Goal: Information Seeking & Learning: Learn about a topic

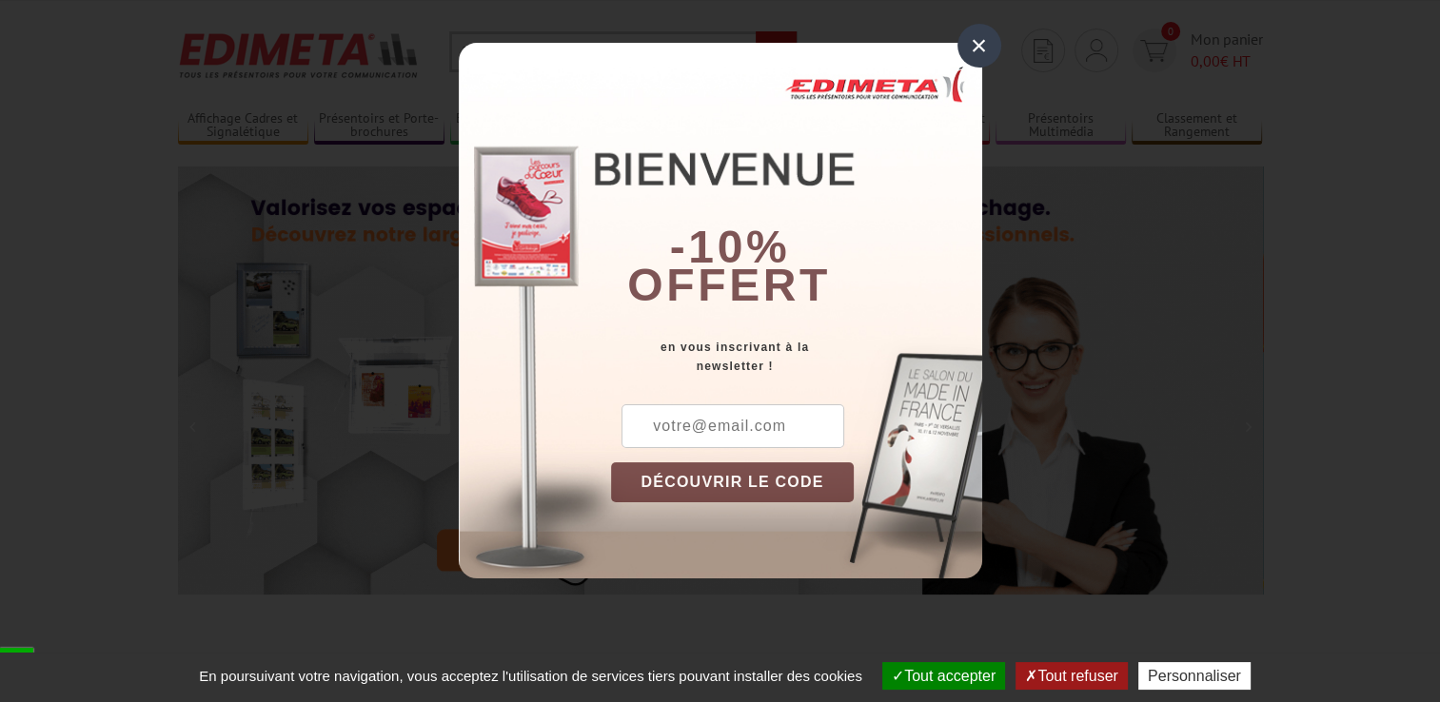
scroll to position [38, 0]
click at [975, 40] on div "×" at bounding box center [979, 46] width 44 height 44
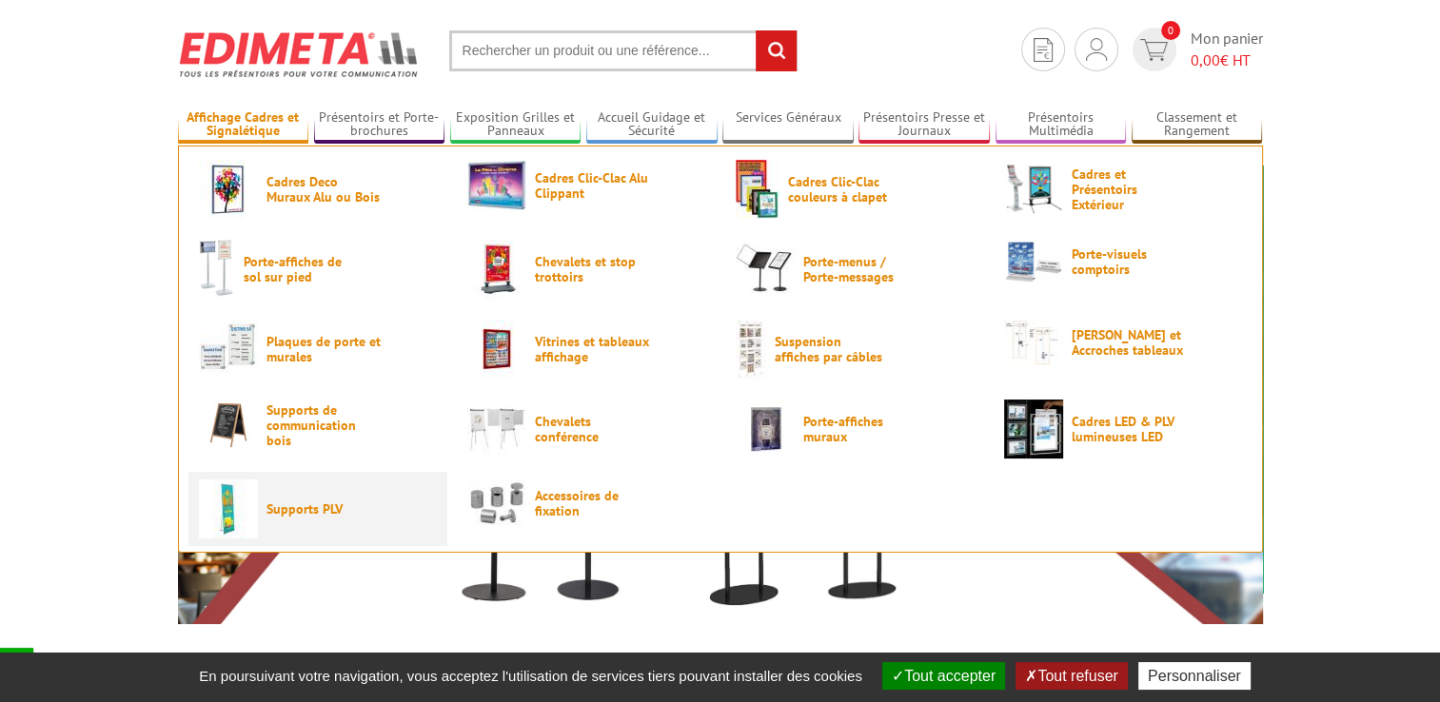
click at [298, 505] on span "Supports PLV" at bounding box center [323, 509] width 114 height 15
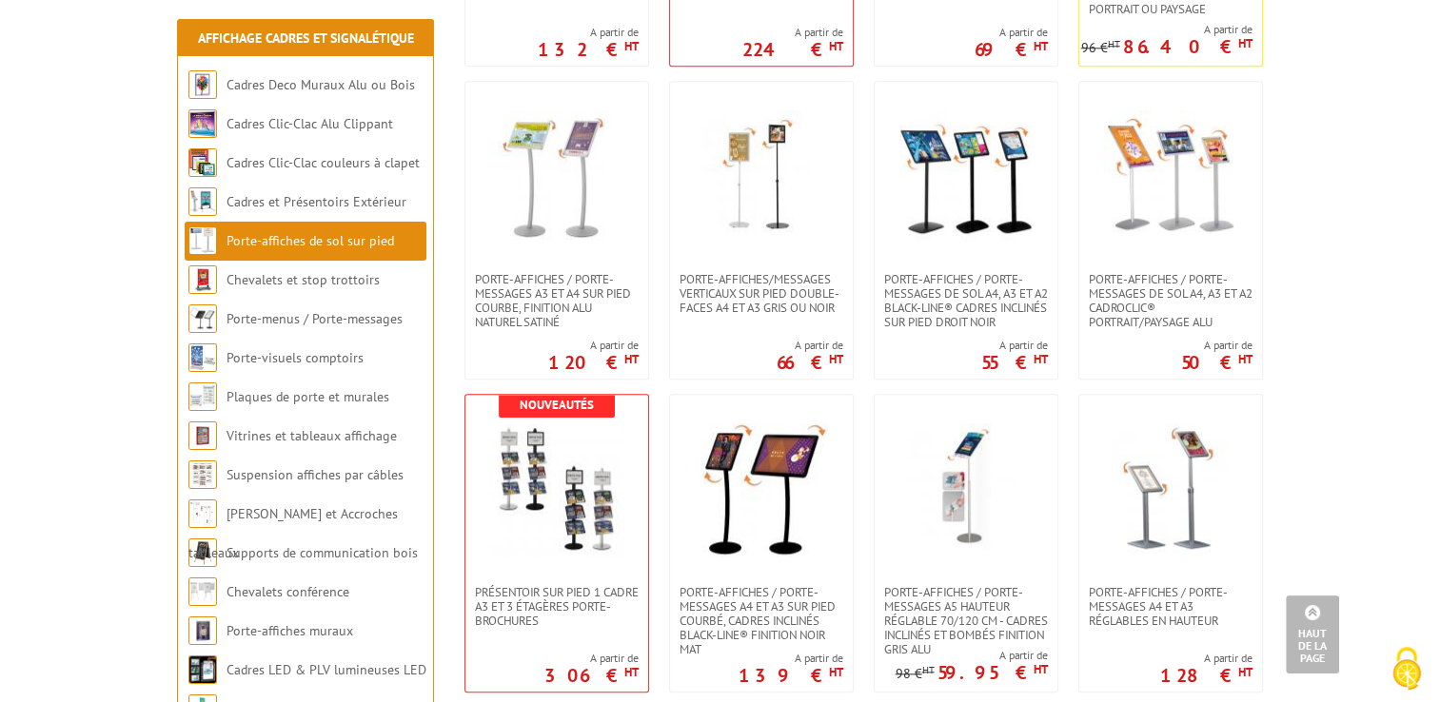
scroll to position [1914, 0]
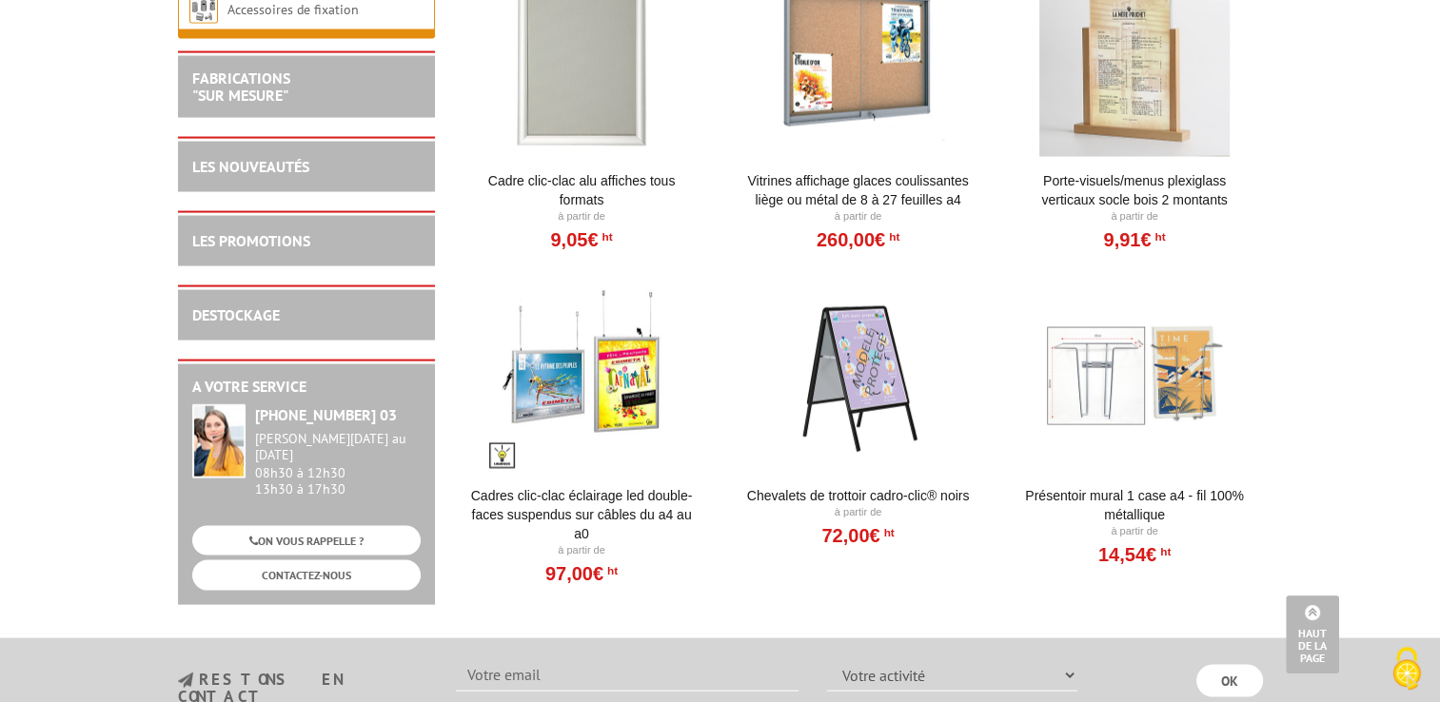
scroll to position [3748, 0]
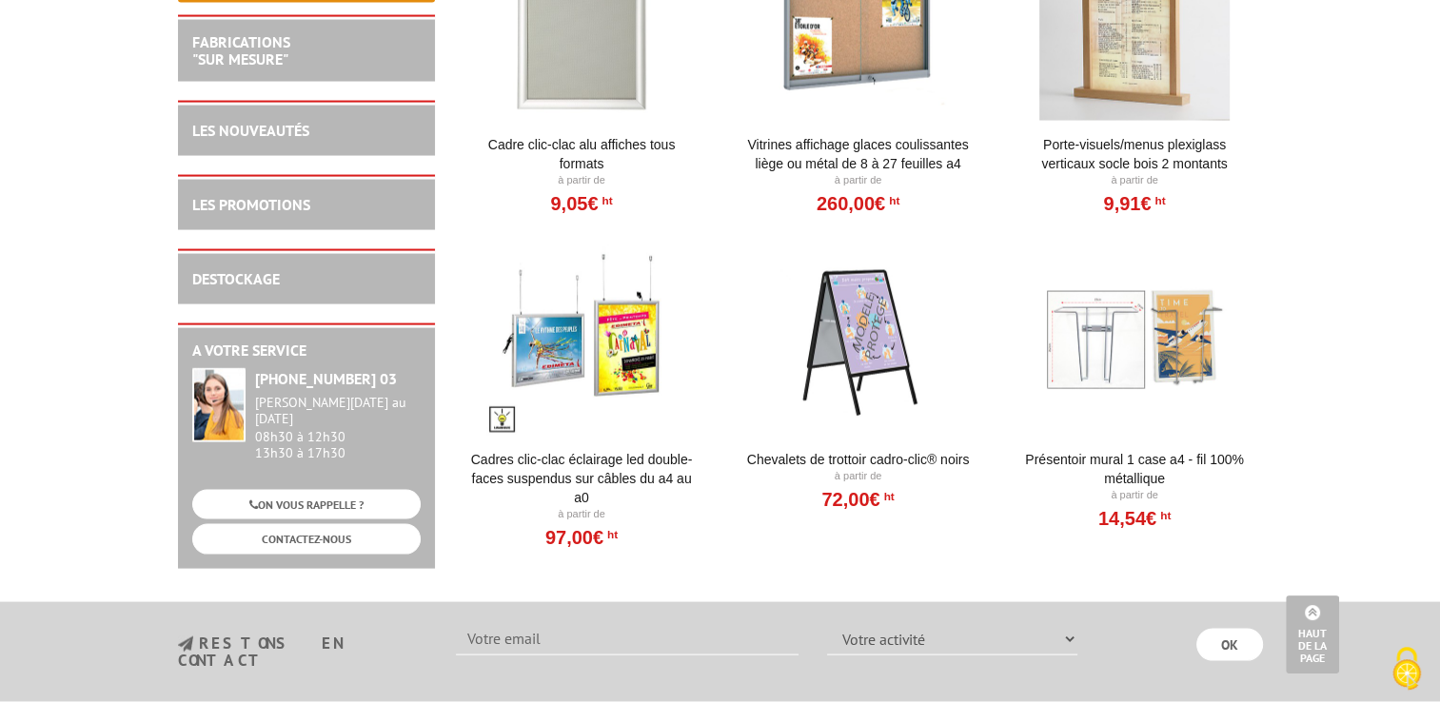
click at [582, 333] on div at bounding box center [581, 341] width 235 height 190
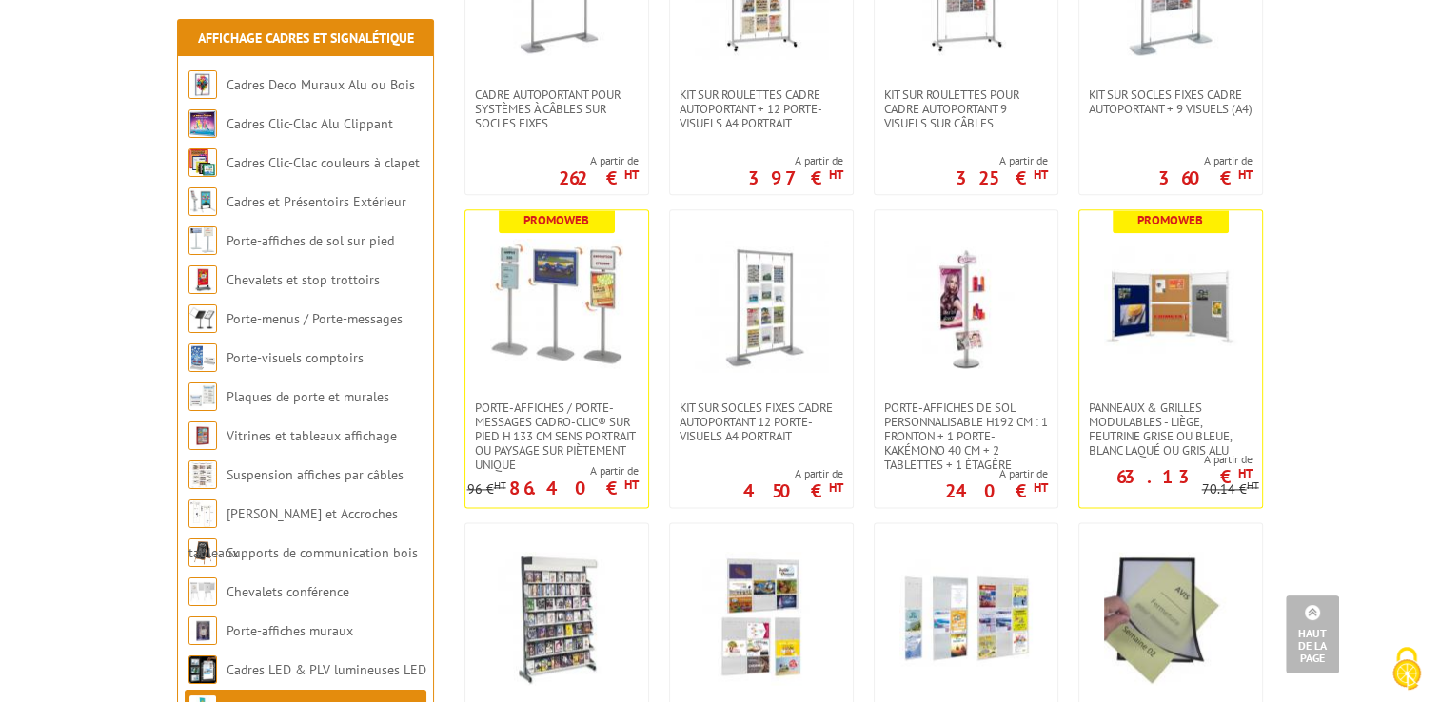
scroll to position [2377, 0]
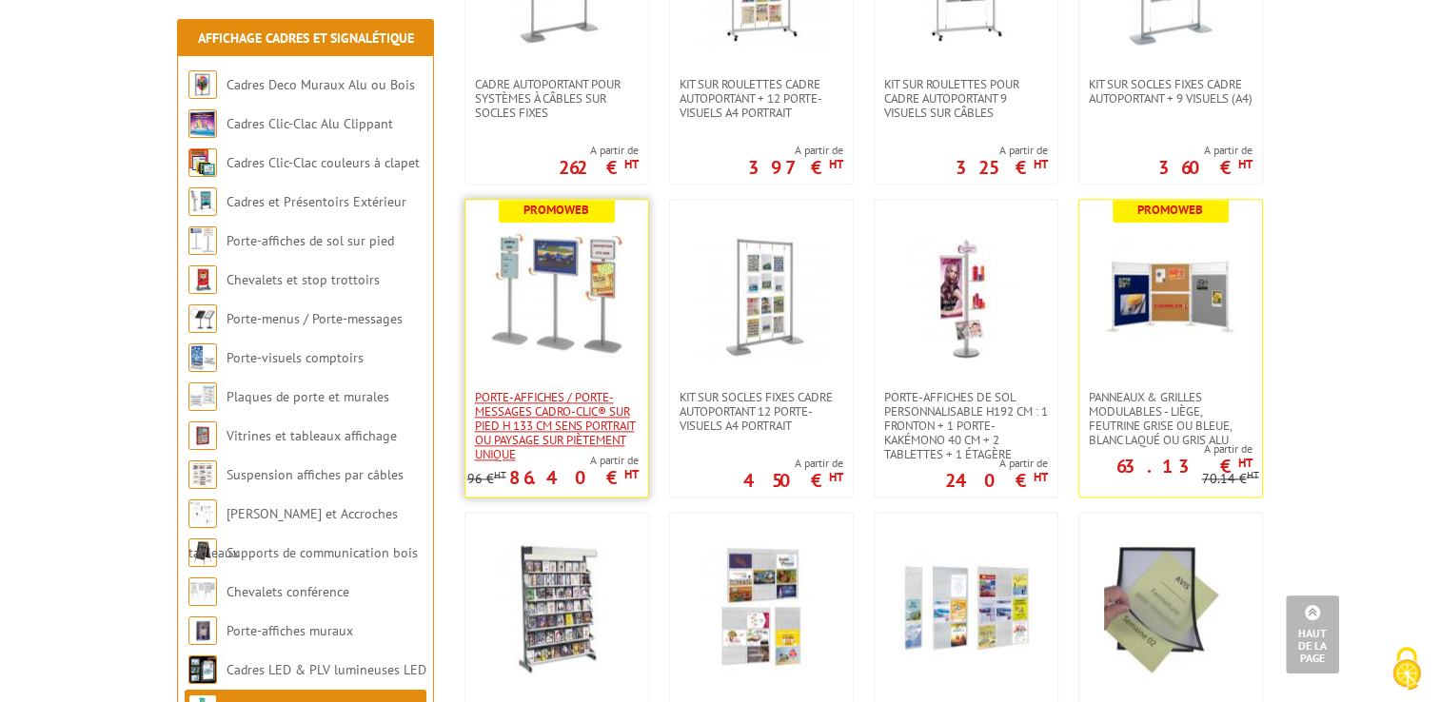
click at [557, 433] on span "Porte-affiches / Porte-messages Cadro-Clic® sur pied H 133 cm sens portrait ou …" at bounding box center [557, 425] width 164 height 71
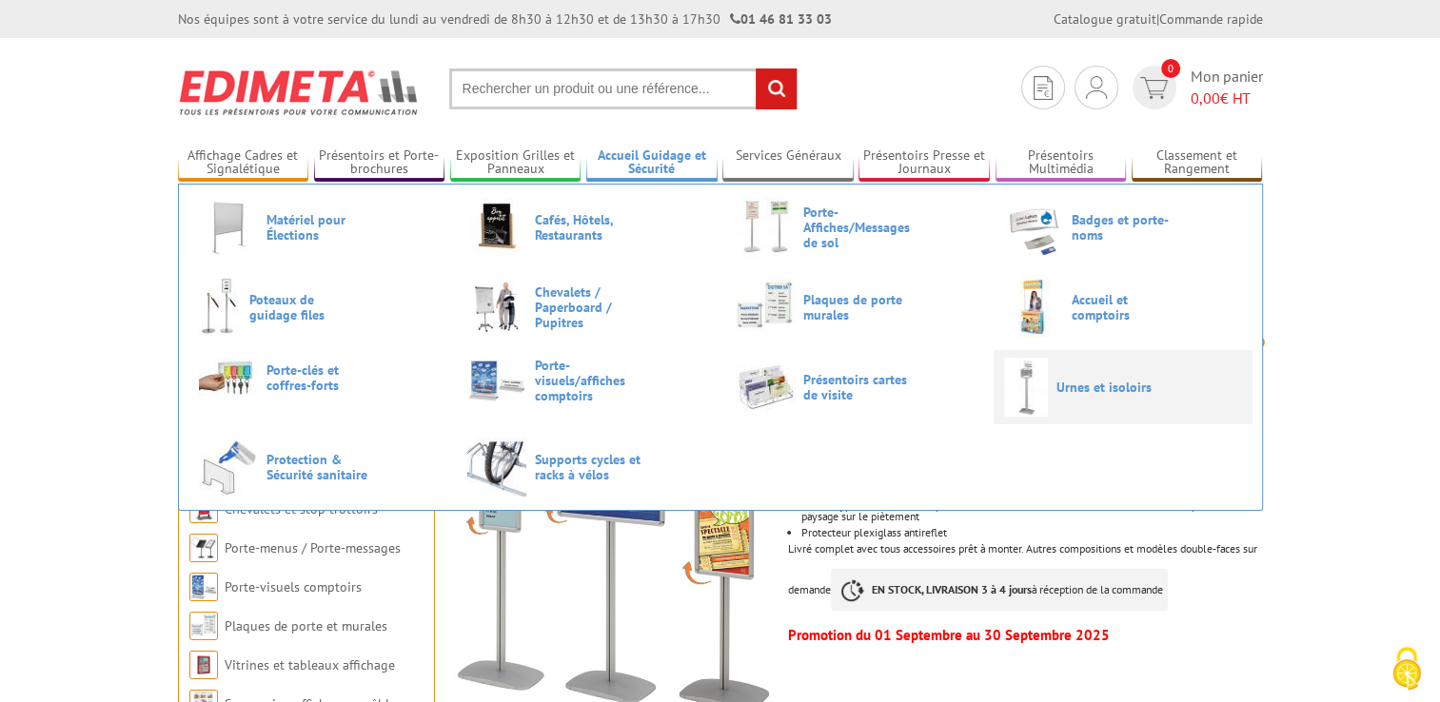
click at [1063, 396] on link "Urnes et isoloirs" at bounding box center [1123, 387] width 238 height 59
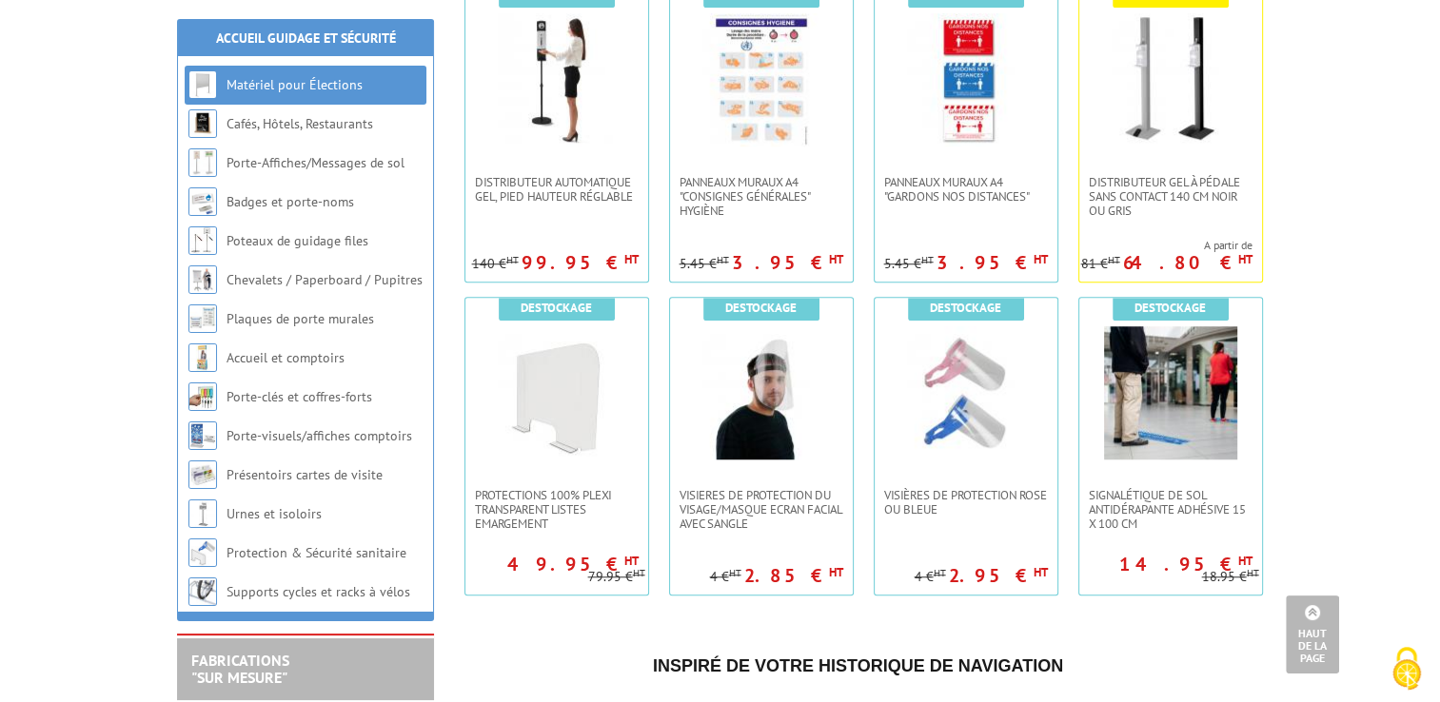
scroll to position [1386, 0]
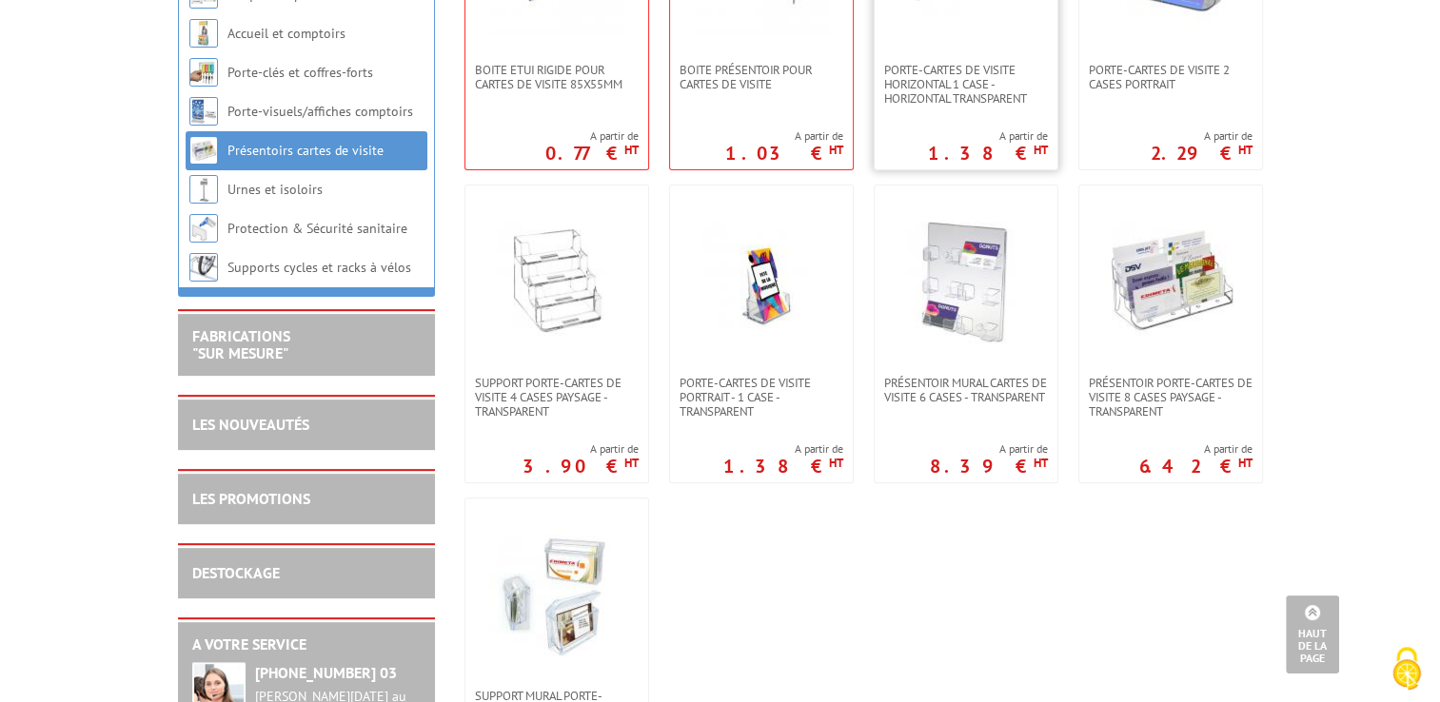
scroll to position [552, 0]
click at [558, 263] on img at bounding box center [556, 279] width 133 height 133
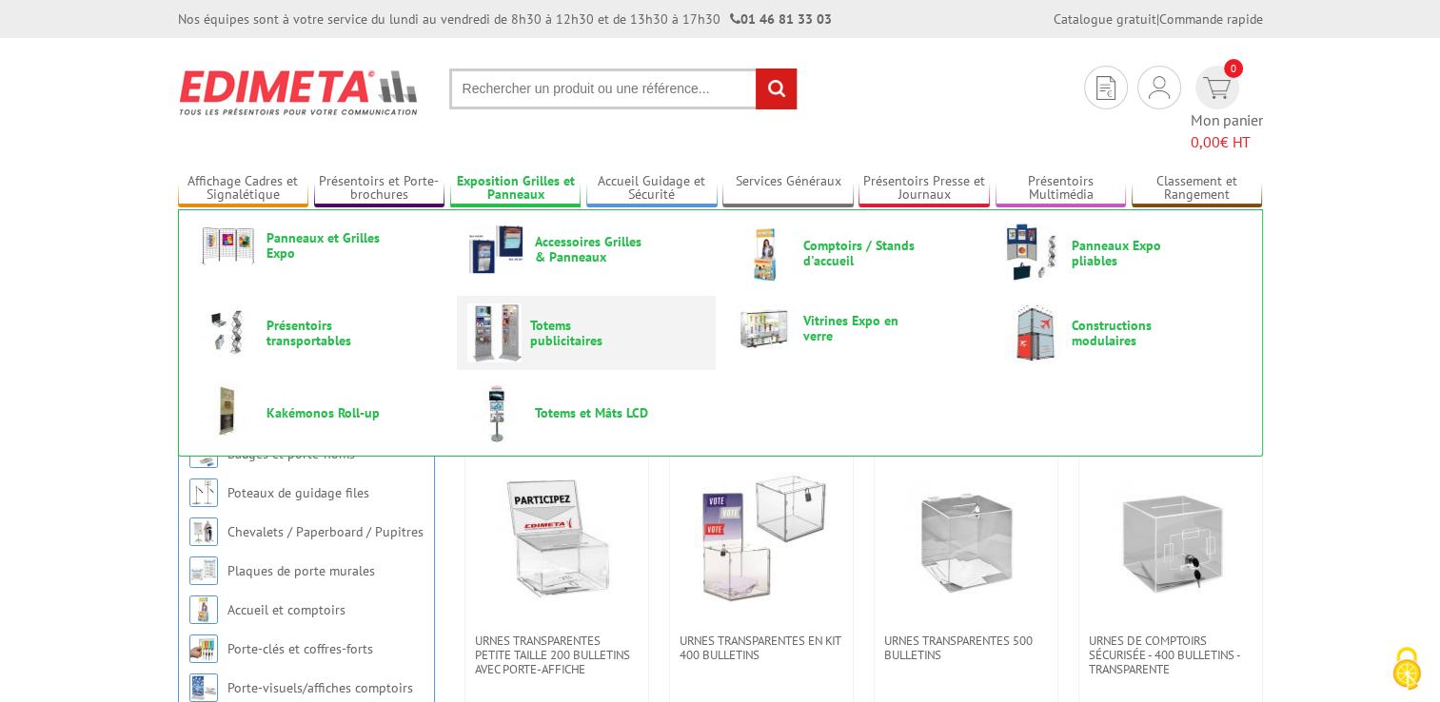
drag, startPoint x: 579, startPoint y: 383, endPoint x: 541, endPoint y: 304, distance: 87.3
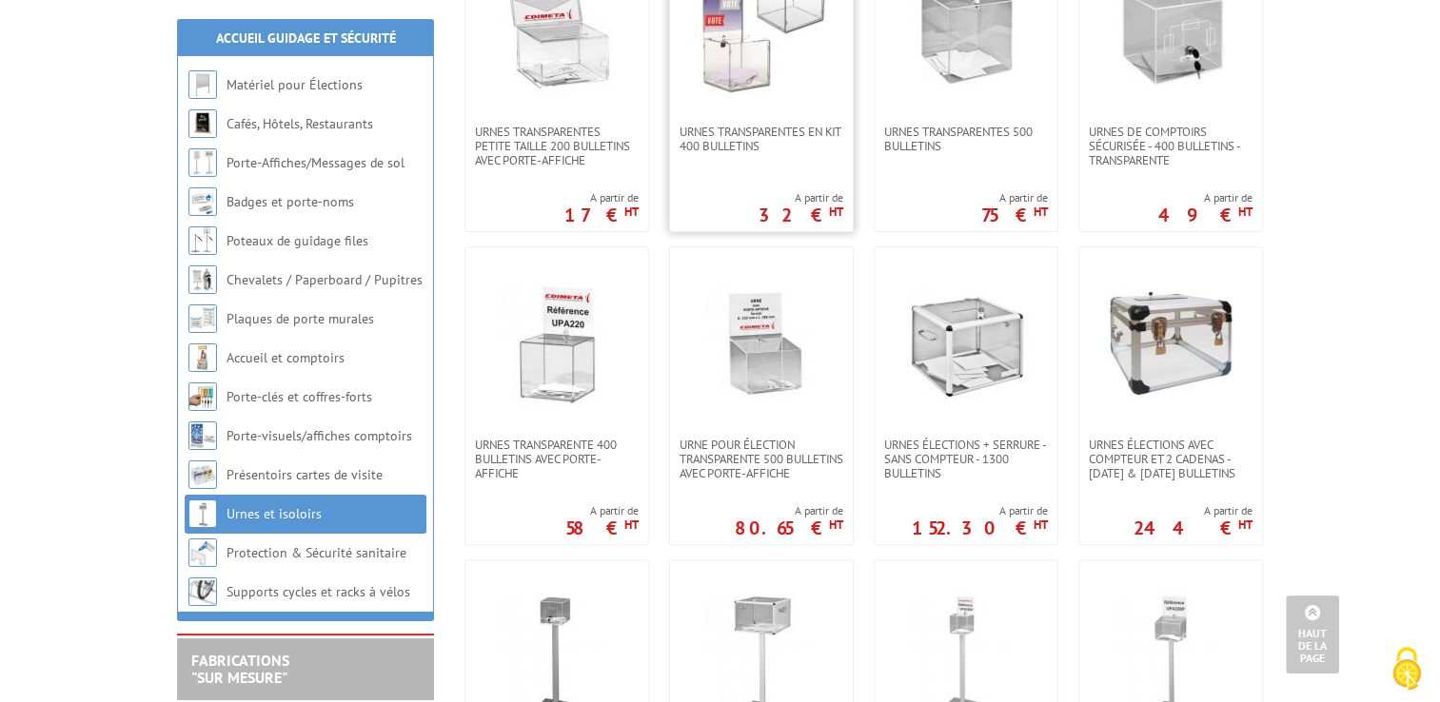
scroll to position [483, 0]
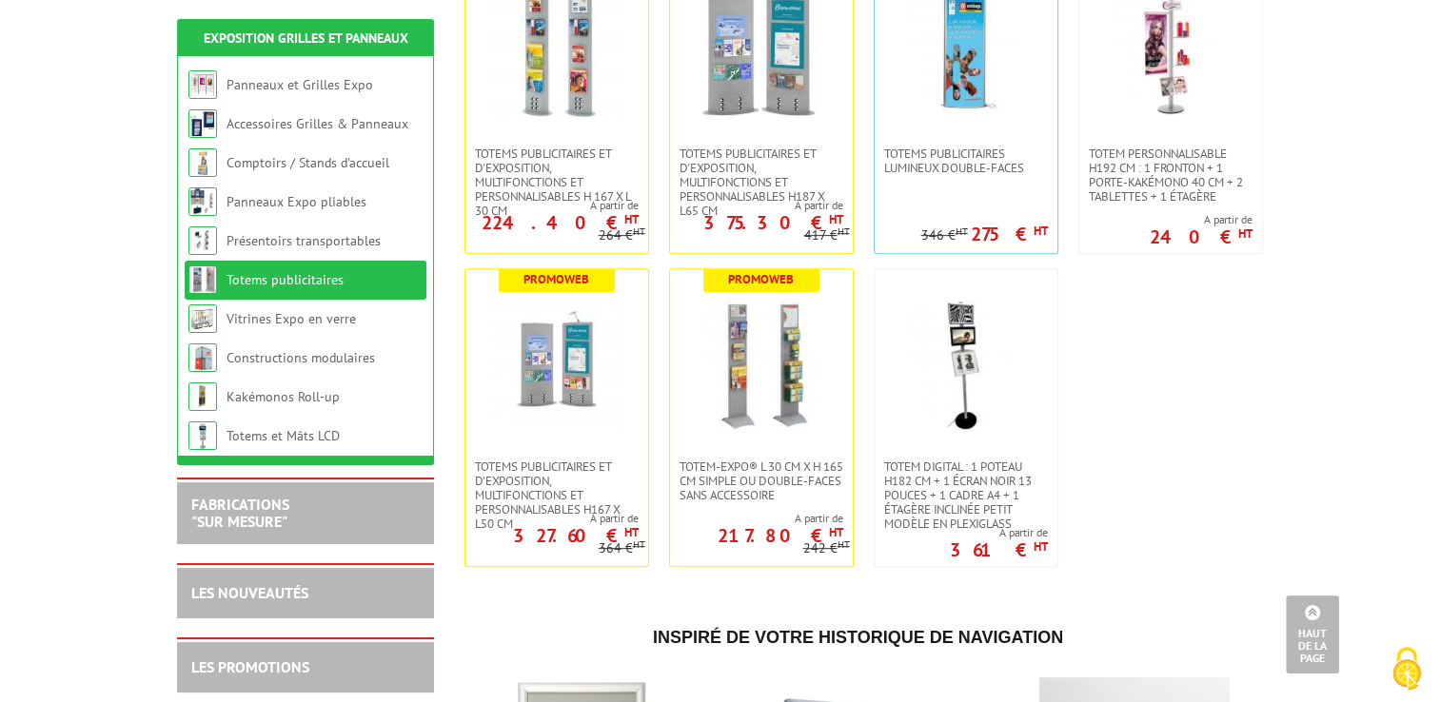
scroll to position [782, 0]
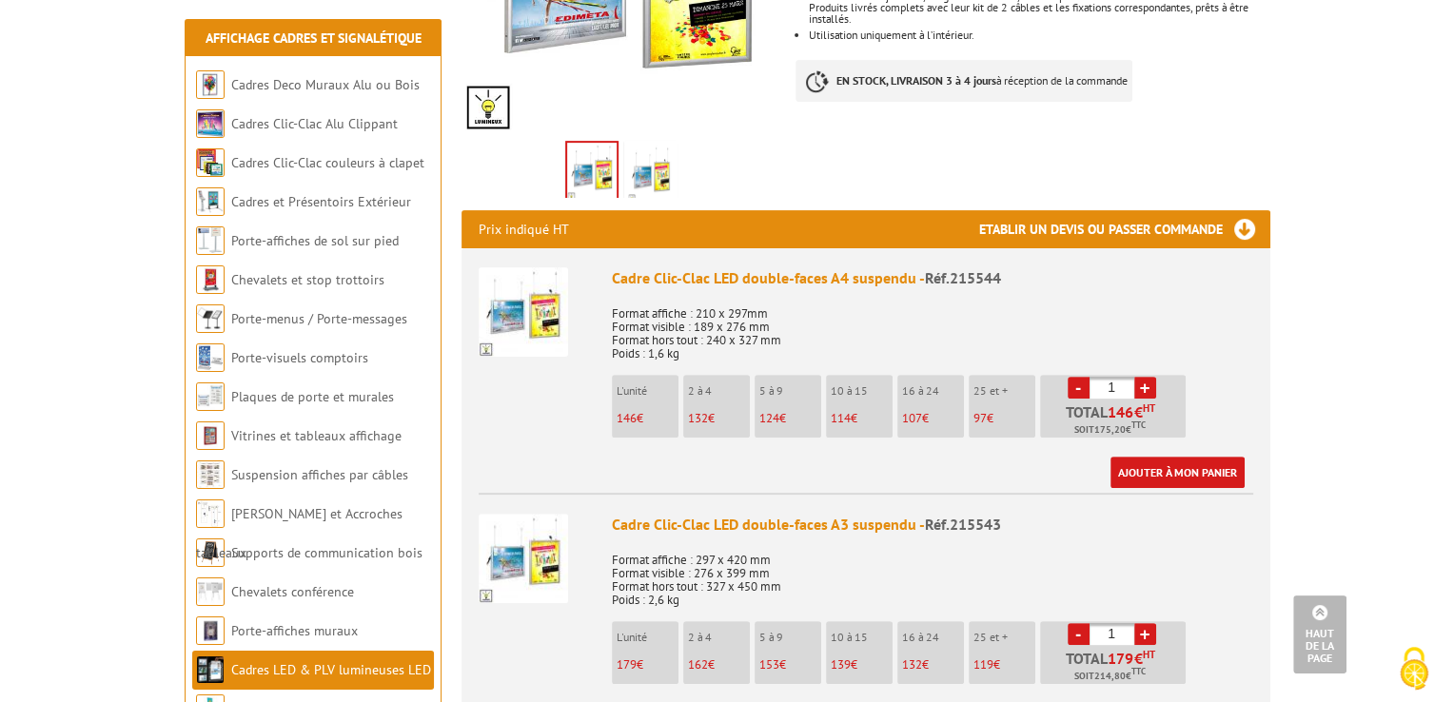
scroll to position [527, 0]
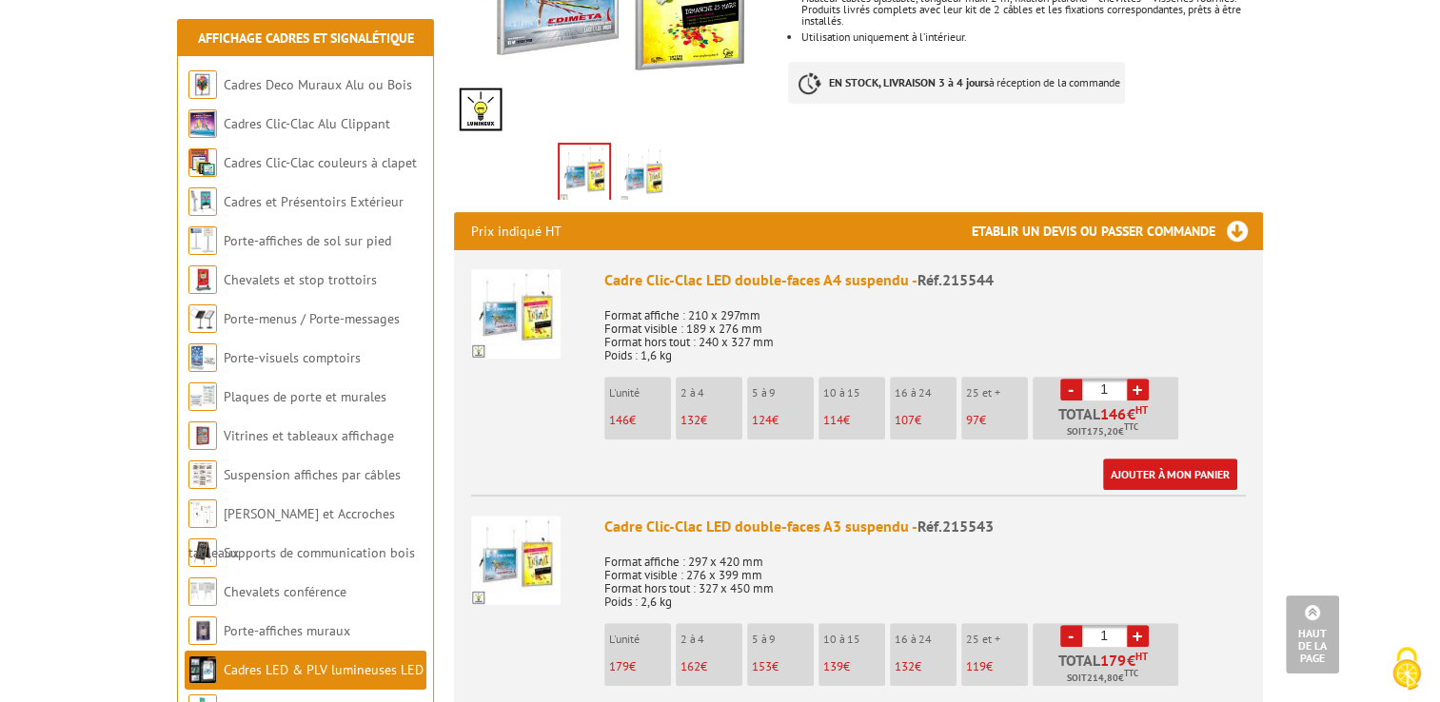
click at [526, 309] on img at bounding box center [515, 313] width 89 height 89
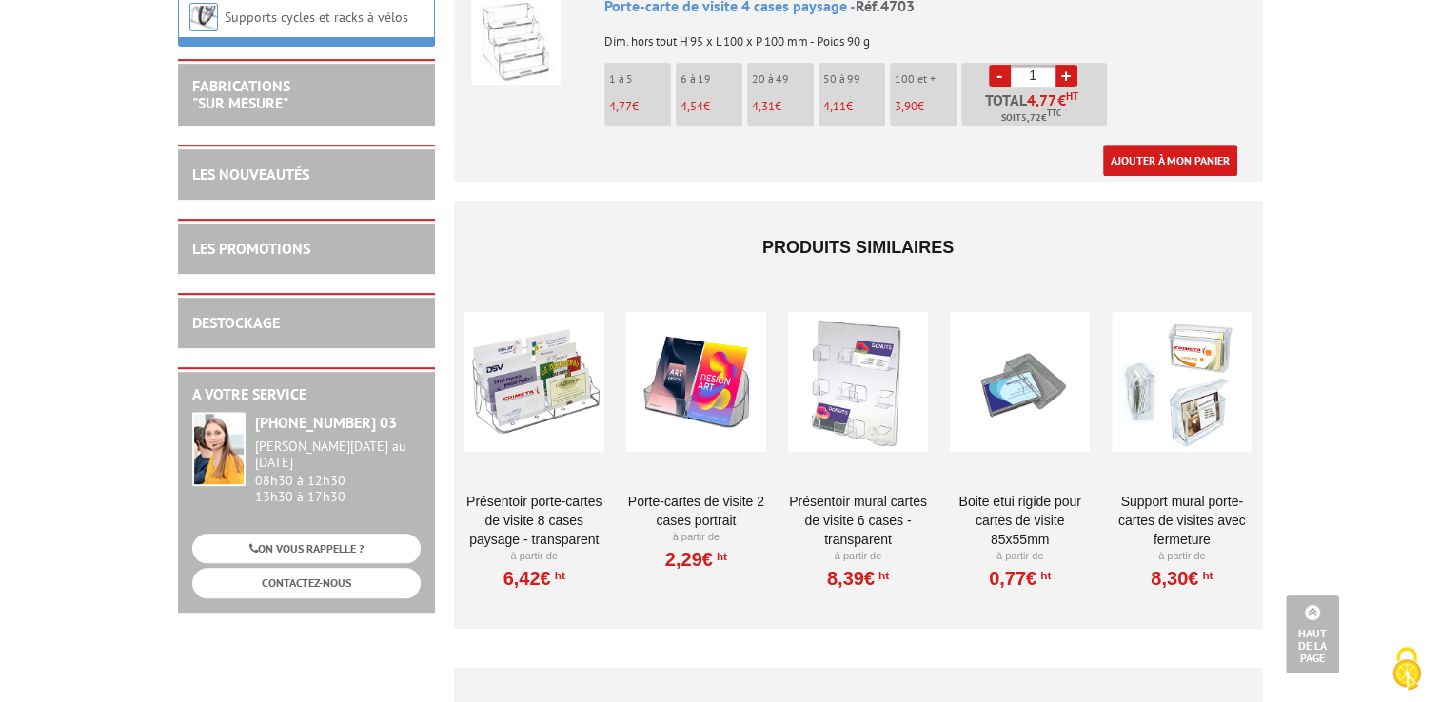
scroll to position [802, 0]
click at [510, 376] on div at bounding box center [534, 381] width 140 height 190
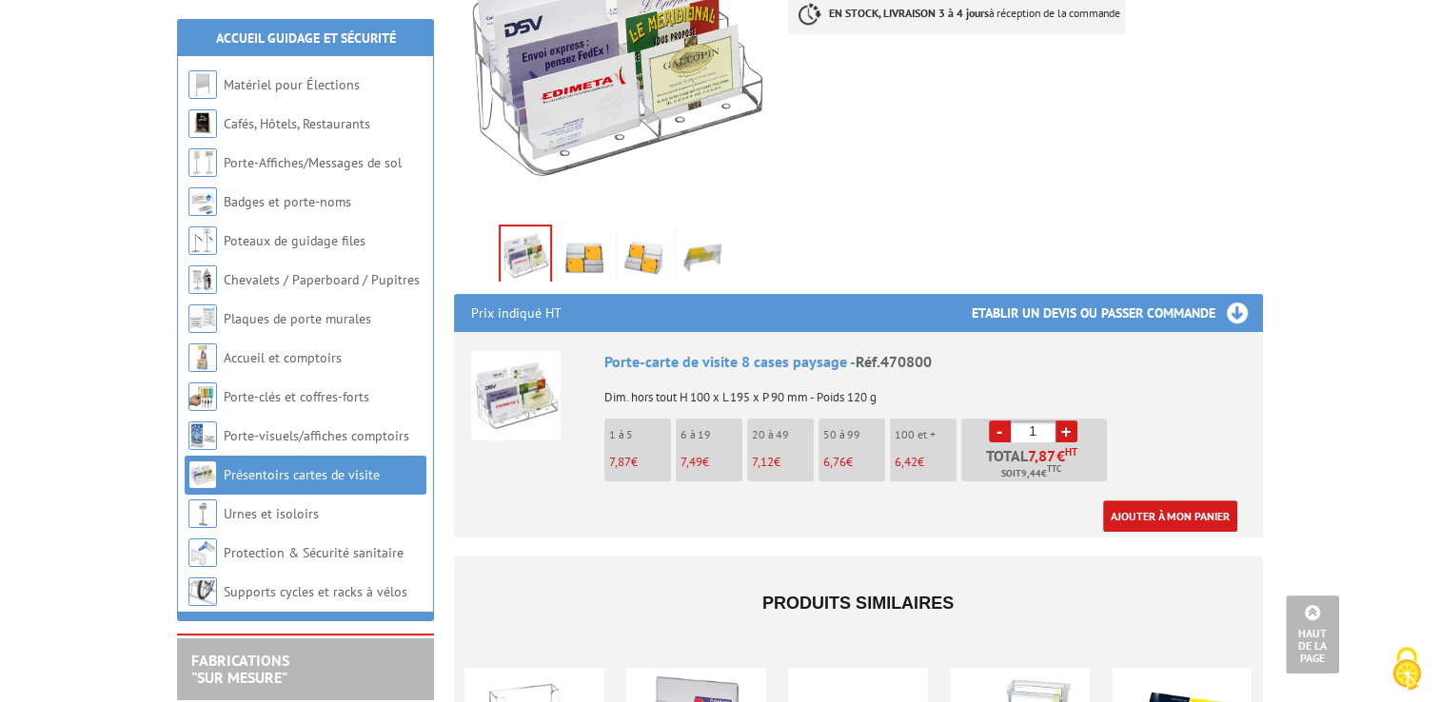
scroll to position [266, 0]
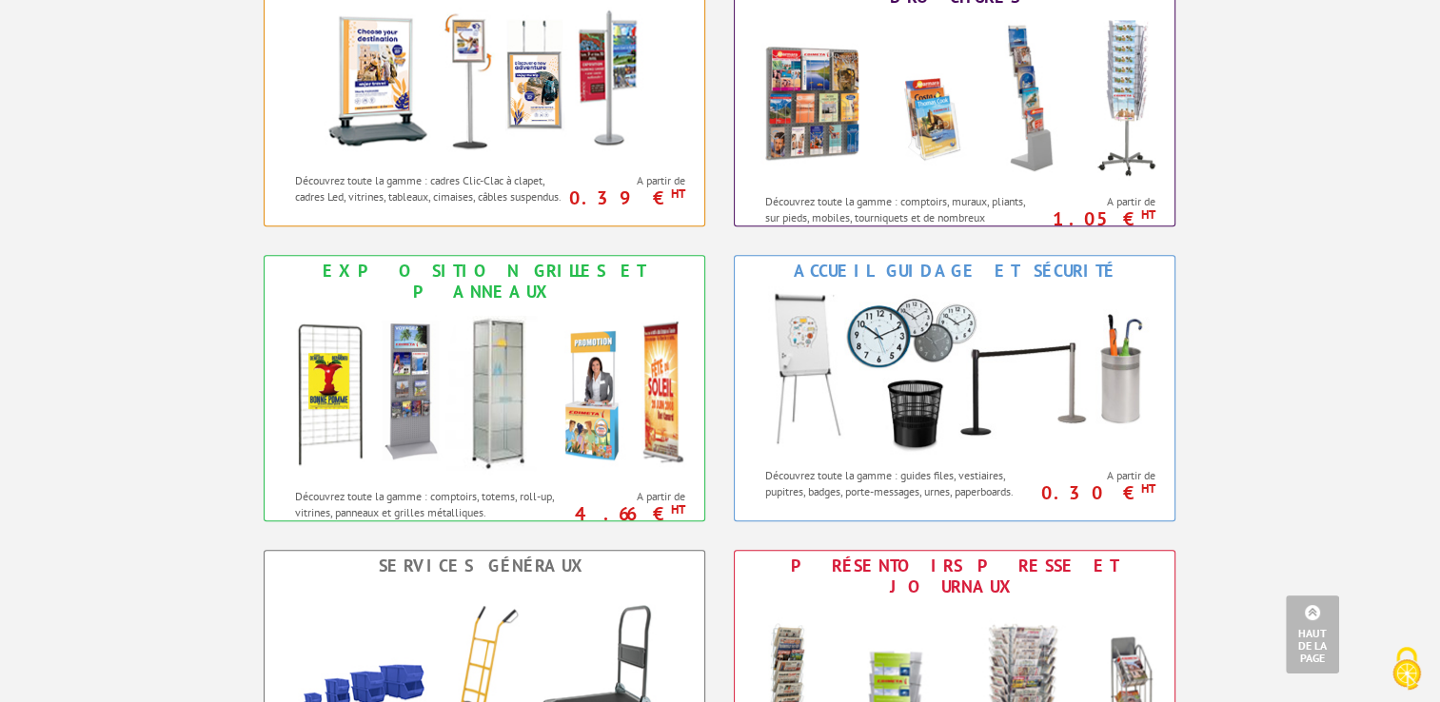
scroll to position [906, 0]
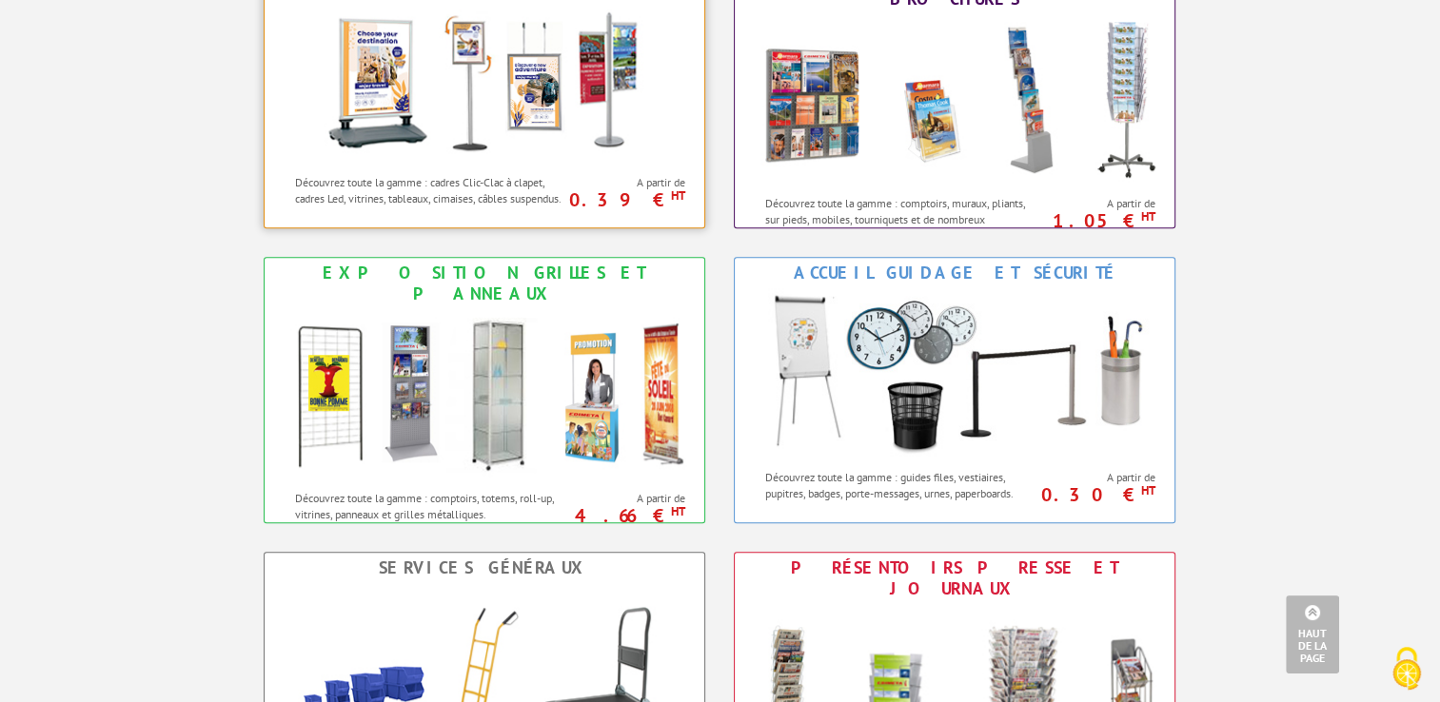
click at [501, 165] on div "Découvrez toute la gamme : cadres Clic-Clac à clapet, cadres Led, vitrines, tab…" at bounding box center [418, 186] width 307 height 43
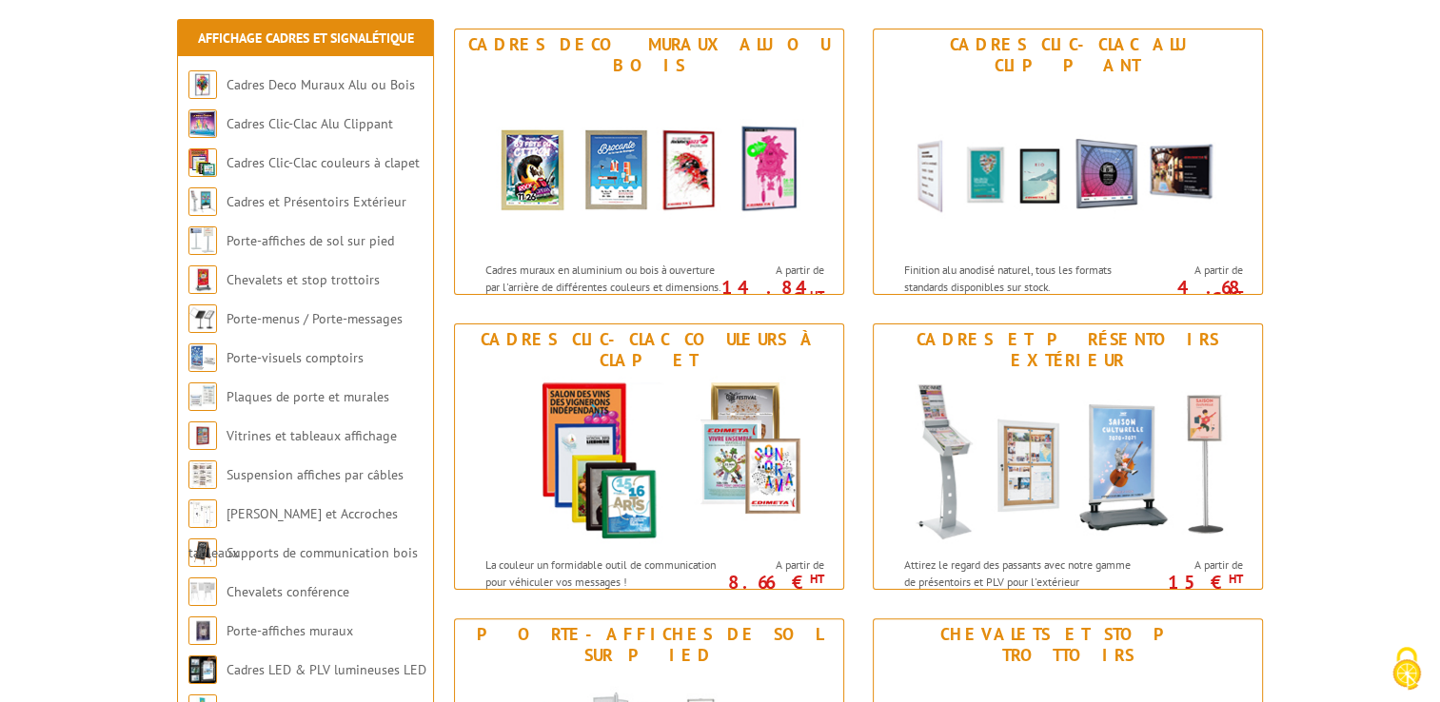
scroll to position [285, 0]
click at [1045, 556] on p "Attirez le regard des passants avec notre gamme de présentoirs et PLV pour l'ex…" at bounding box center [1022, 572] width 236 height 32
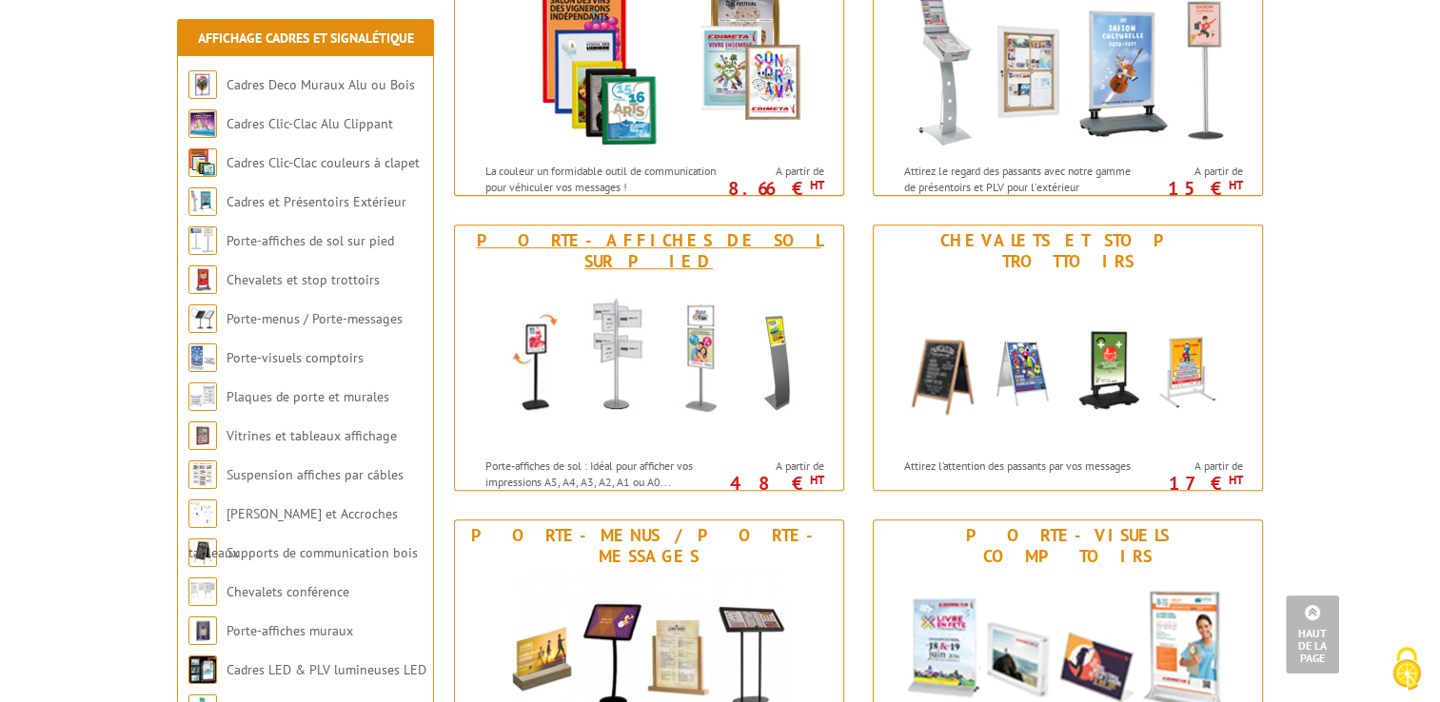
click at [586, 458] on p "Porte-affiches de sol : Idéal pour afficher vos impressions A5, A4, A3, A2, A1 …" at bounding box center [603, 474] width 236 height 32
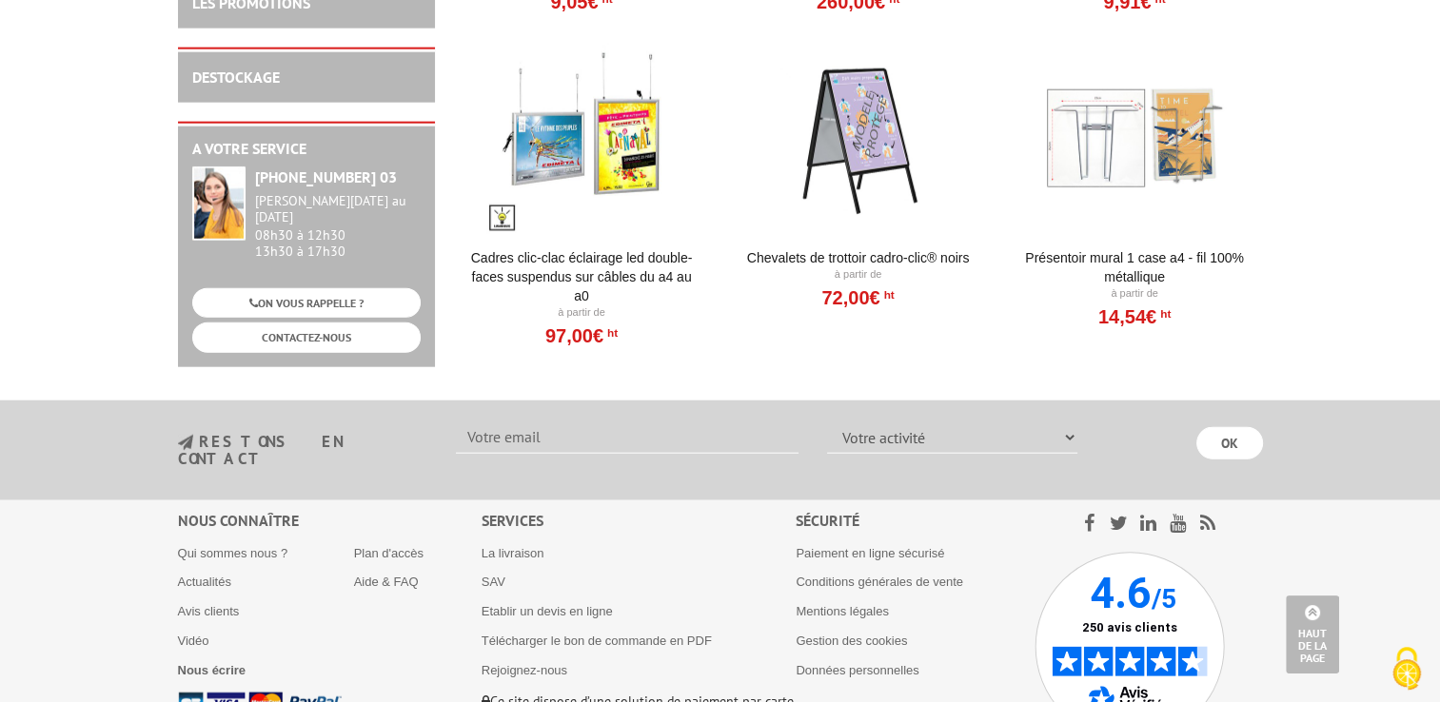
scroll to position [4583, 0]
